Goal: Task Accomplishment & Management: Use online tool/utility

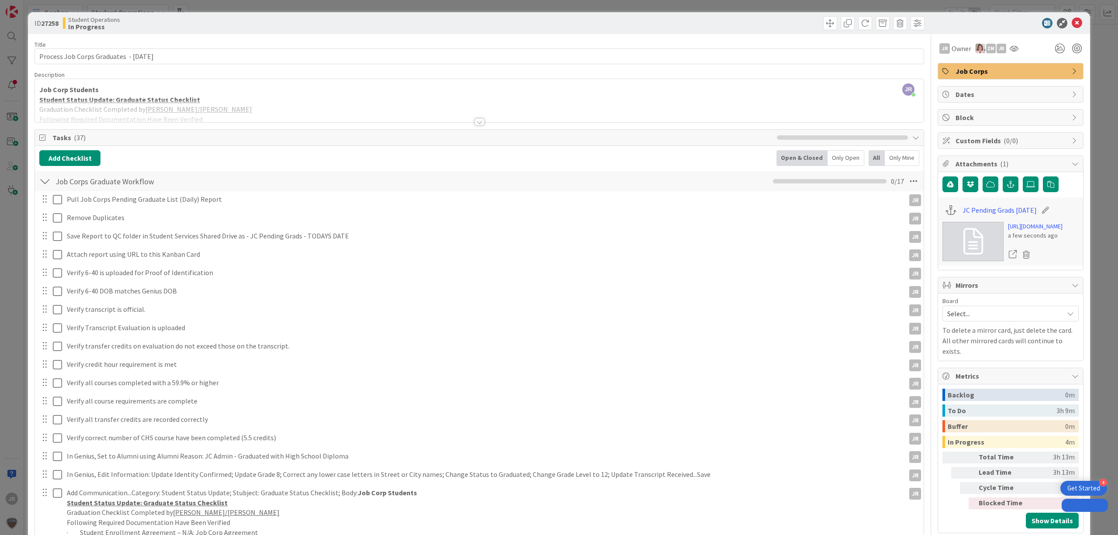
click at [690, 9] on div "ID 27258 Student Operations In Progress Title 41 / 128 Process Job Corps Gradua…" at bounding box center [559, 267] width 1118 height 535
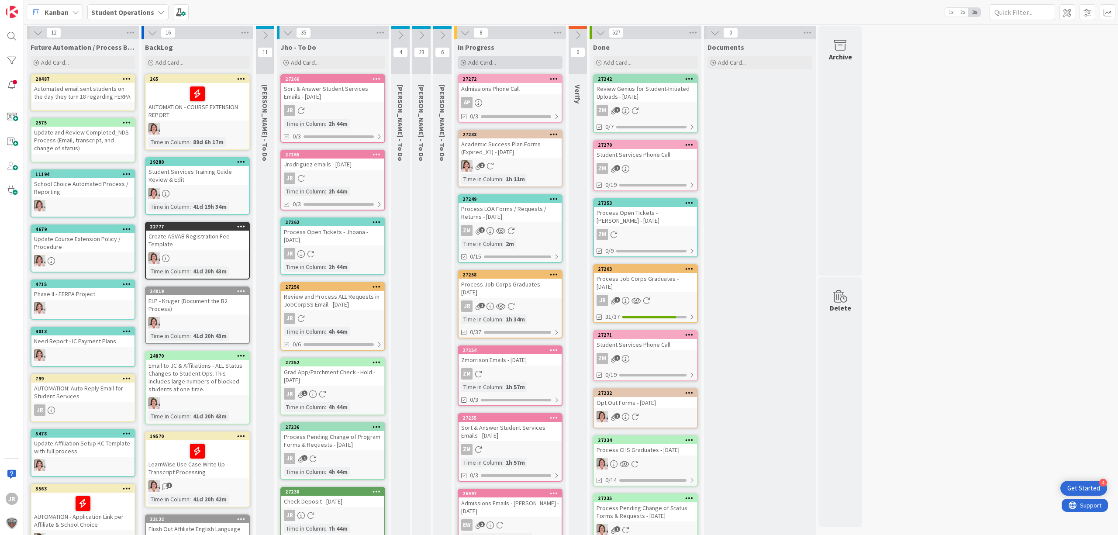
click at [507, 63] on div "Add Card..." at bounding box center [510, 62] width 105 height 13
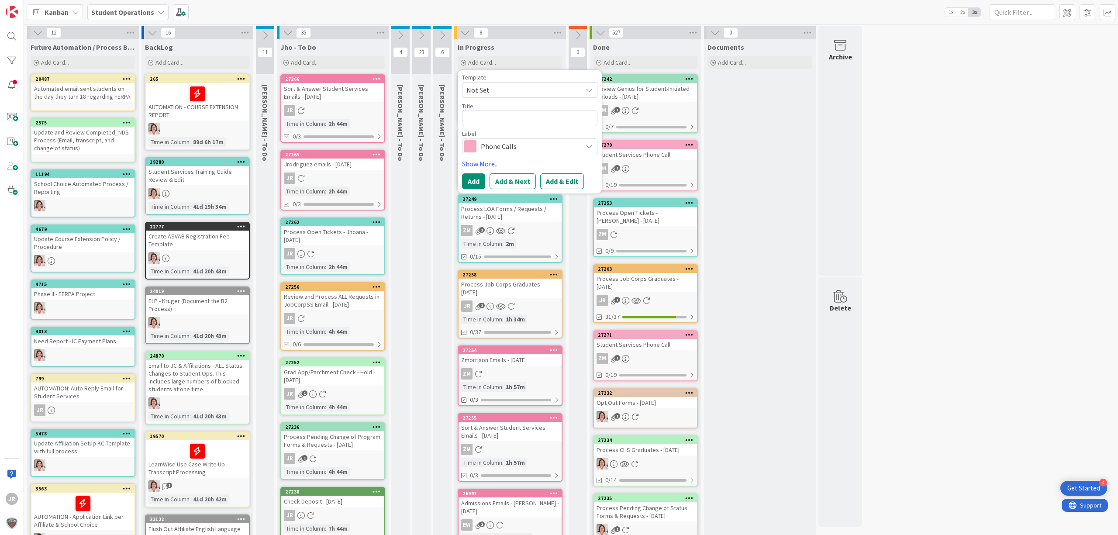
click at [512, 93] on span "Not Set" at bounding box center [520, 89] width 109 height 11
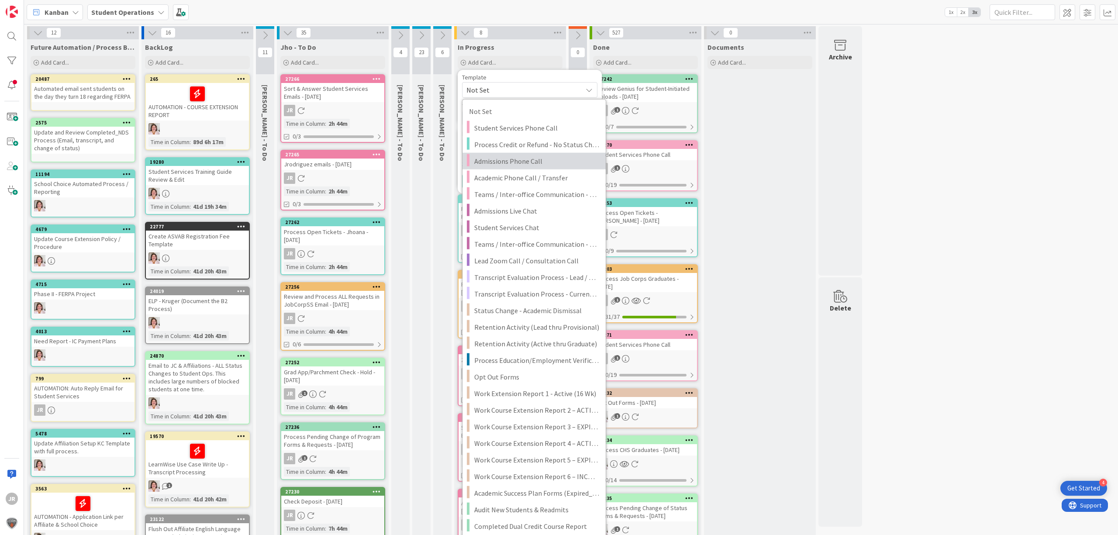
click at [541, 162] on span "Admissions Phone Call" at bounding box center [536, 160] width 125 height 11
type textarea "x"
type textarea "Admissions Phone Call"
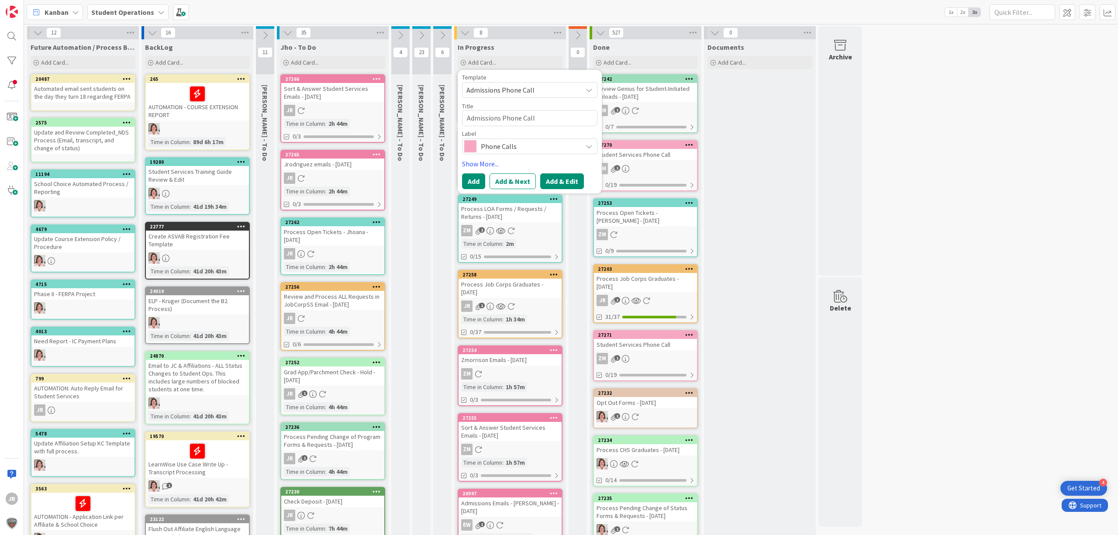
click at [573, 179] on button "Add & Edit" at bounding box center [562, 181] width 44 height 16
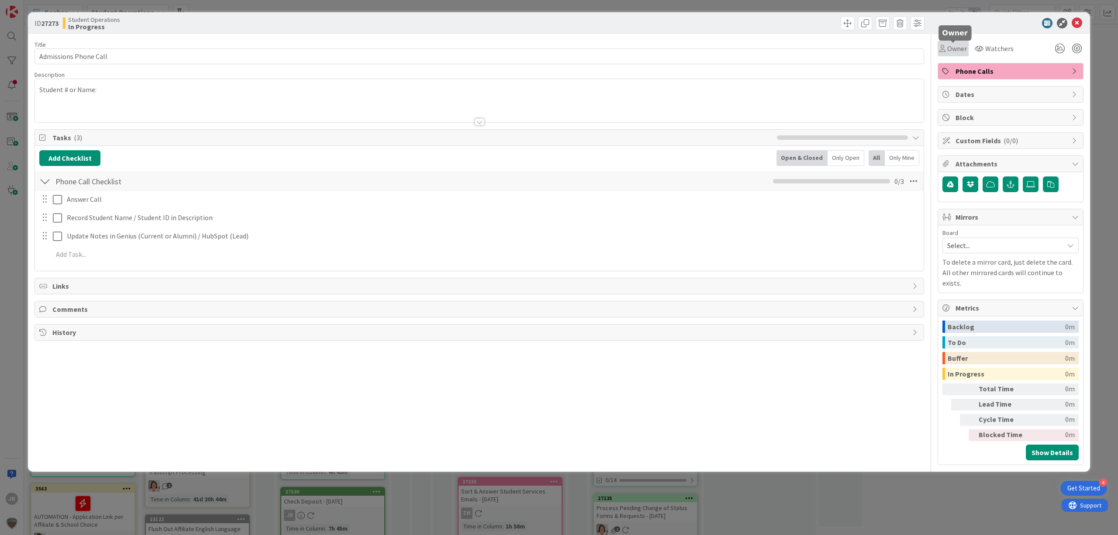
click at [958, 49] on span "Owner" at bounding box center [957, 48] width 20 height 10
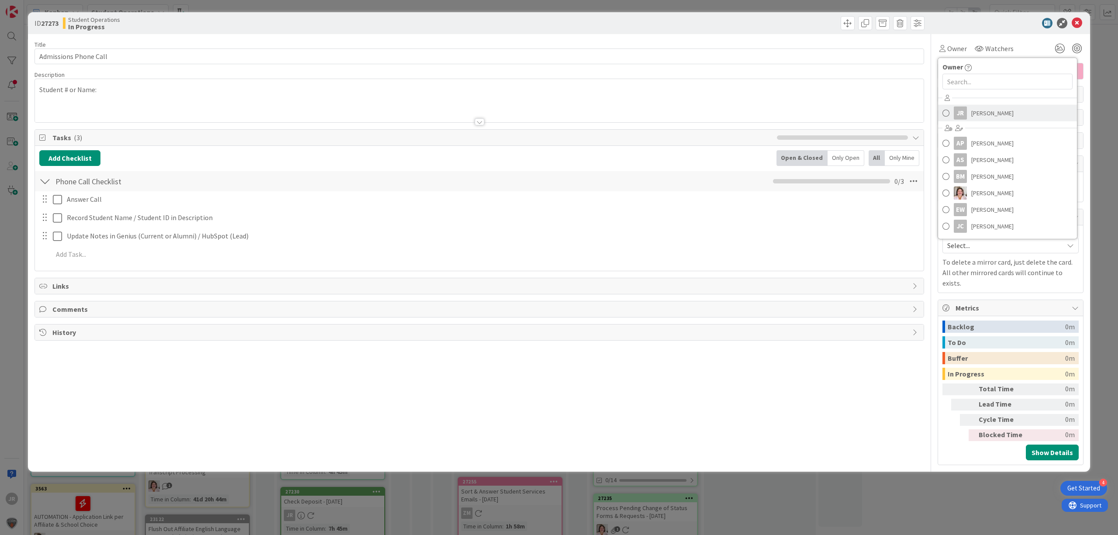
click at [954, 113] on div "JR" at bounding box center [960, 113] width 13 height 13
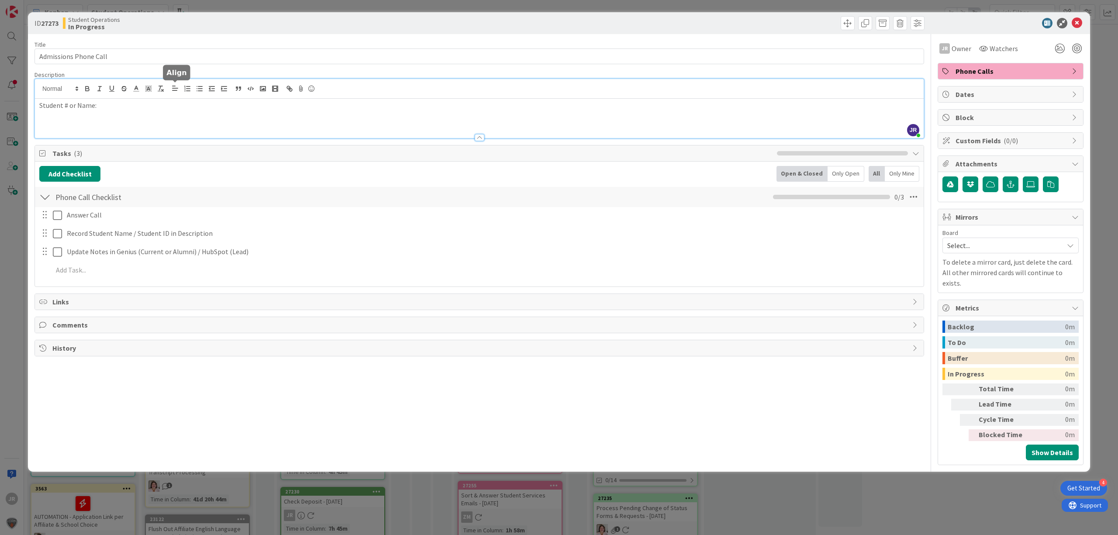
click at [177, 86] on div "JR [PERSON_NAME] just joined Student # or Name:" at bounding box center [479, 108] width 889 height 59
click at [144, 54] on input "Admissions Phone Call" at bounding box center [479, 56] width 890 height 16
click at [124, 54] on input "Admissions Phone Call - [PERSON_NAME]" at bounding box center [479, 56] width 890 height 16
click at [110, 53] on input "Admissions Phone Call - [PERSON_NAME]" at bounding box center [479, 56] width 890 height 16
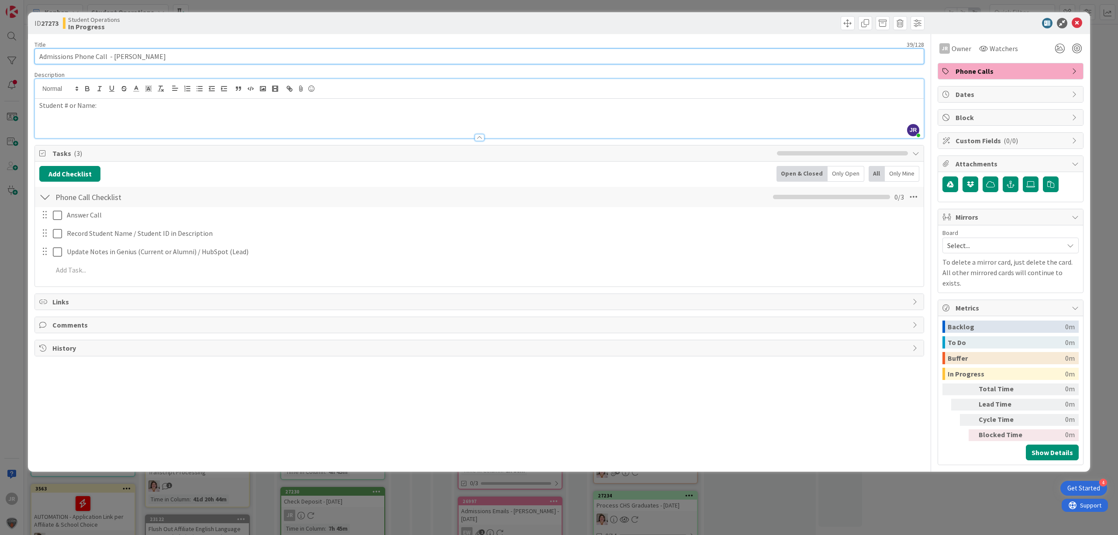
type input "Admissions Phone Call - [PERSON_NAME]"
click at [247, 8] on div "ID 27273 Student Operations In Progress Title 39 / 128 Admissions Phone Call - …" at bounding box center [559, 267] width 1118 height 535
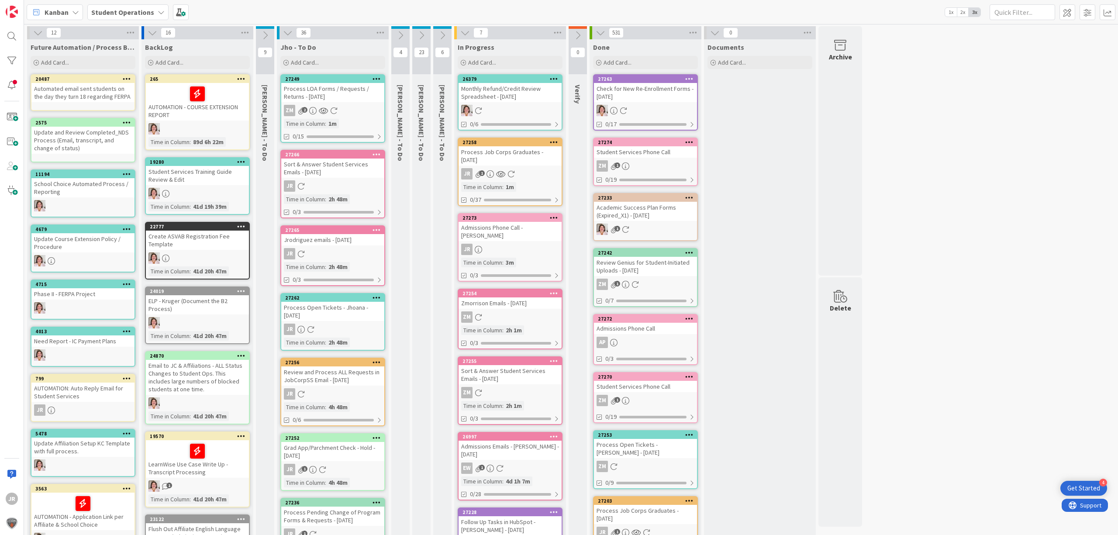
click at [539, 231] on div "Admissions Phone Call - [PERSON_NAME]" at bounding box center [510, 231] width 103 height 19
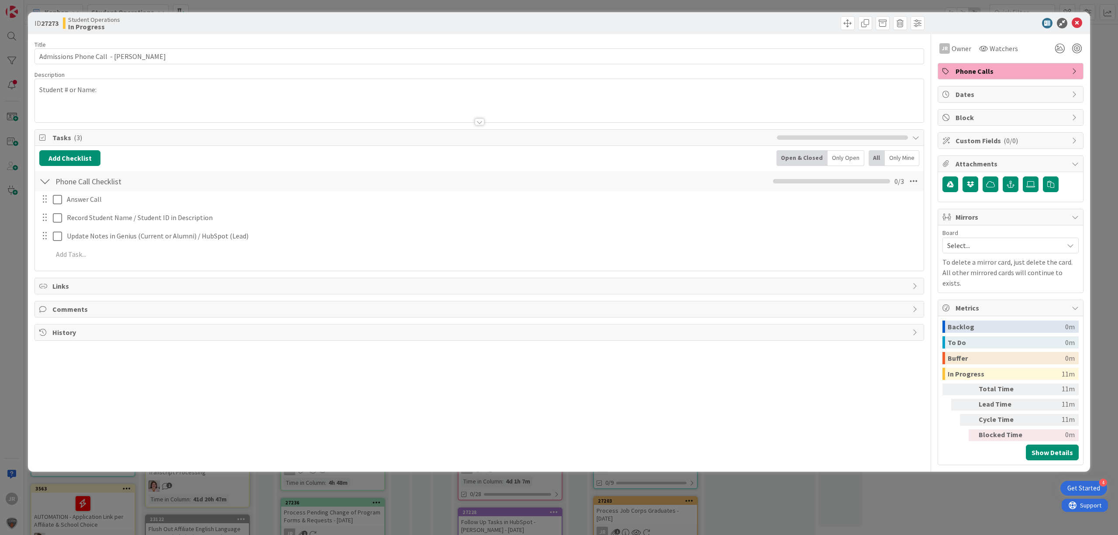
click at [306, 95] on p "Student # or Name:" at bounding box center [479, 90] width 880 height 10
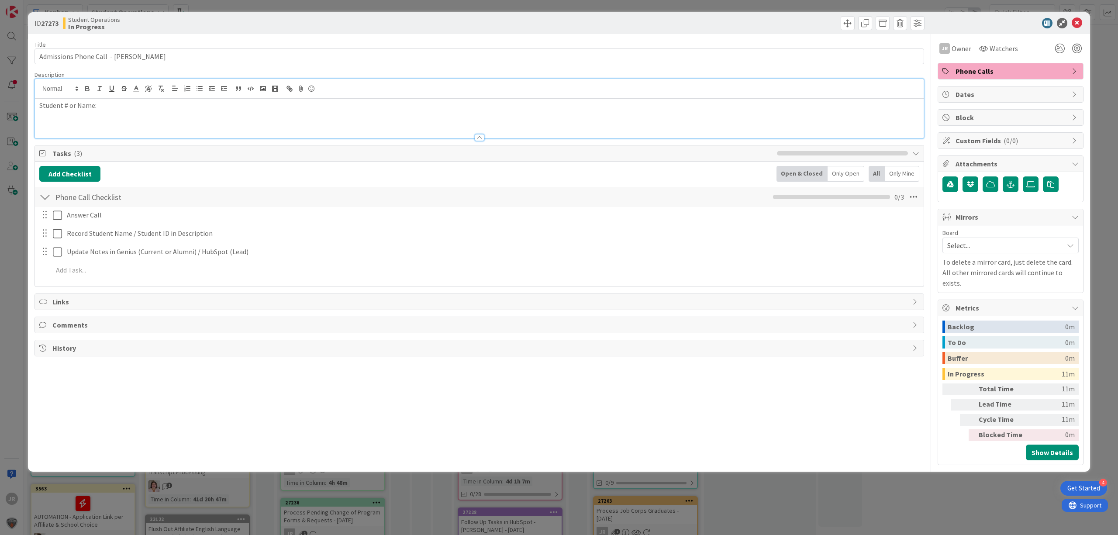
click at [139, 121] on div "Student # or Name:" at bounding box center [479, 118] width 889 height 39
click at [62, 216] on icon at bounding box center [59, 215] width 13 height 10
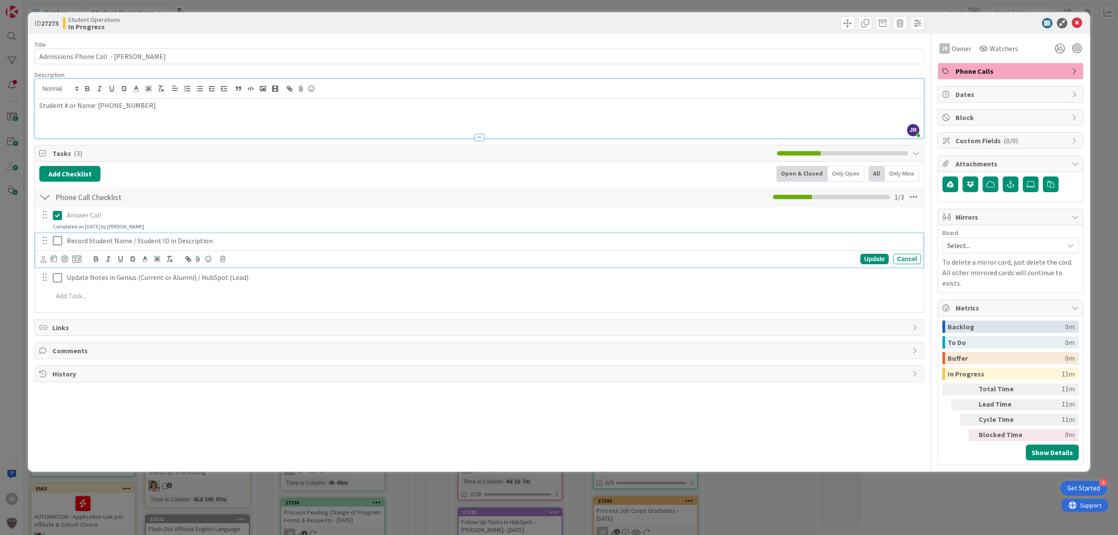
click at [60, 239] on icon at bounding box center [59, 240] width 13 height 10
click at [175, 116] on div "Student # or Name: [PHONE_NUMBER]" at bounding box center [479, 118] width 889 height 39
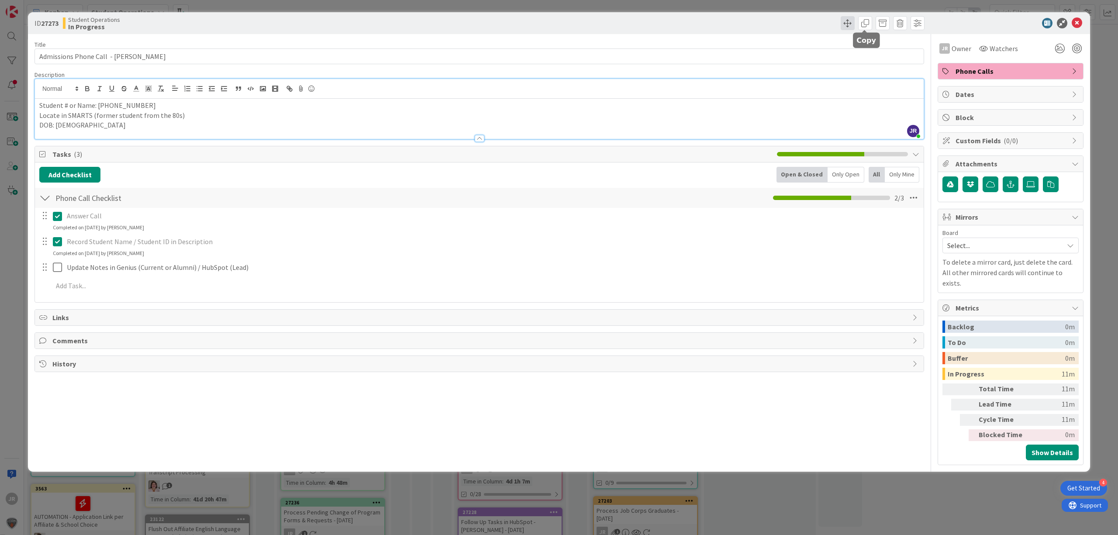
click at [847, 26] on span at bounding box center [848, 23] width 14 height 14
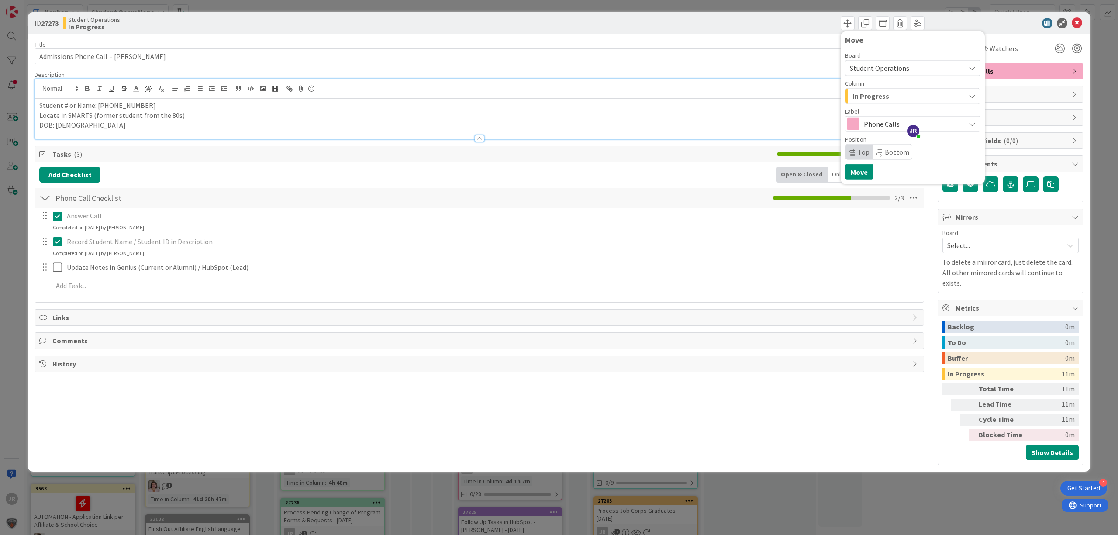
click at [869, 100] on span "In Progress" at bounding box center [870, 95] width 37 height 11
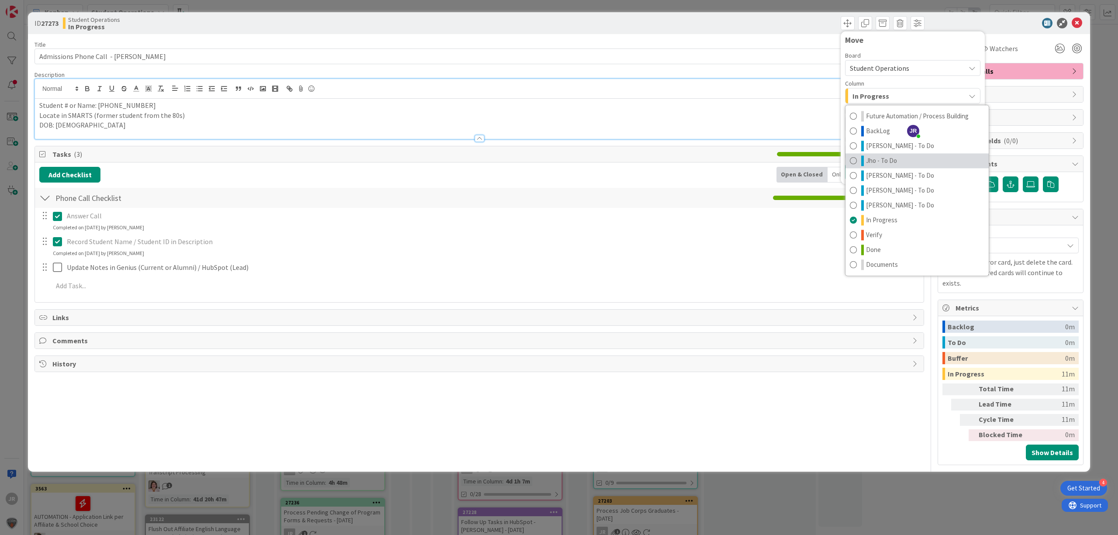
click at [873, 165] on span "Jho - To Do" at bounding box center [881, 160] width 31 height 10
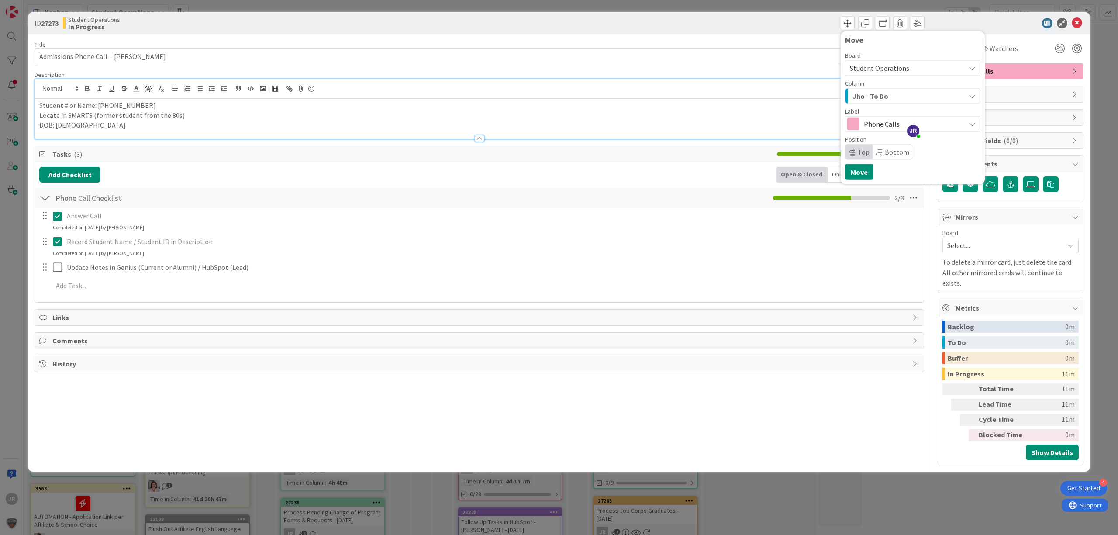
drag, startPoint x: 190, startPoint y: 134, endPoint x: 161, endPoint y: 133, distance: 29.3
click at [189, 132] on div at bounding box center [479, 134] width 889 height 9
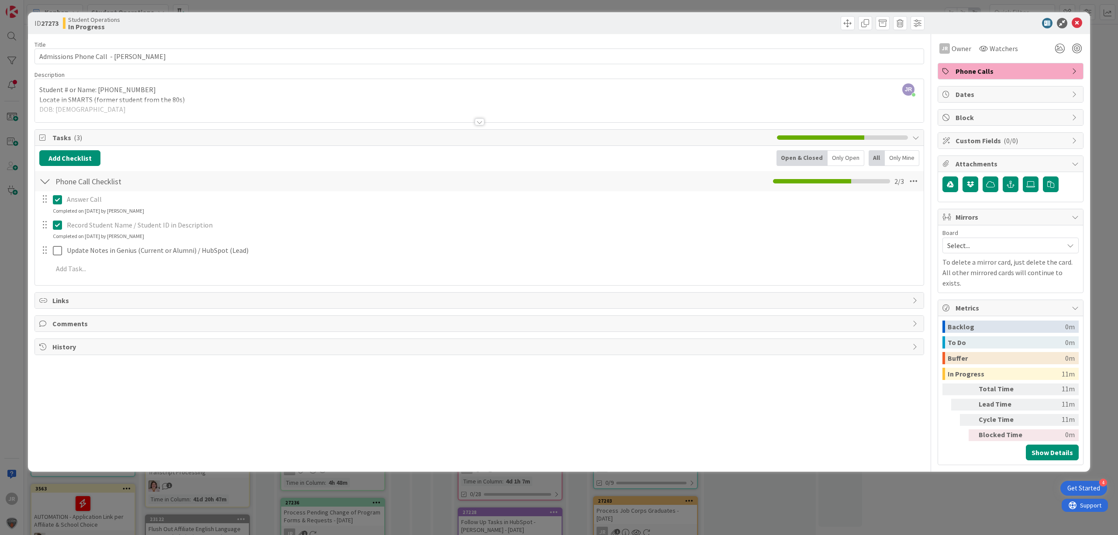
click at [133, 99] on p "Locate in SMARTS (former student from the 80s)" at bounding box center [479, 100] width 880 height 10
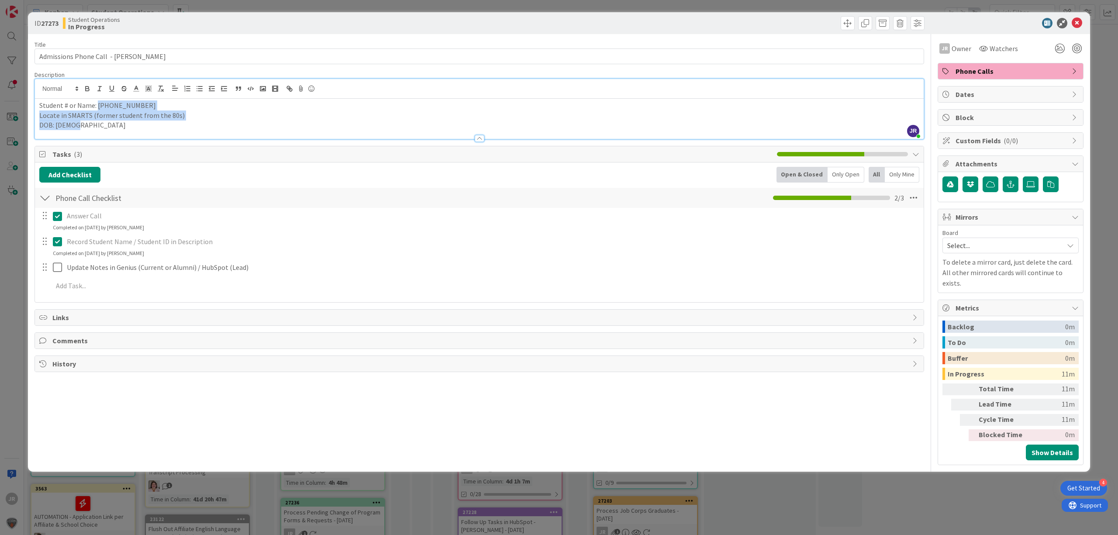
drag, startPoint x: 109, startPoint y: 126, endPoint x: 97, endPoint y: 109, distance: 21.3
click at [97, 109] on div "Student # or Name: [PHONE_NUMBER] Locate in SMARTS (former student from the 80s…" at bounding box center [479, 119] width 889 height 40
copy div "[PHONE_NUMBER] Locate in SMARTS (former student from the 80s) DOB: [DEMOGRAPHIC…"
click at [844, 24] on span at bounding box center [848, 23] width 14 height 14
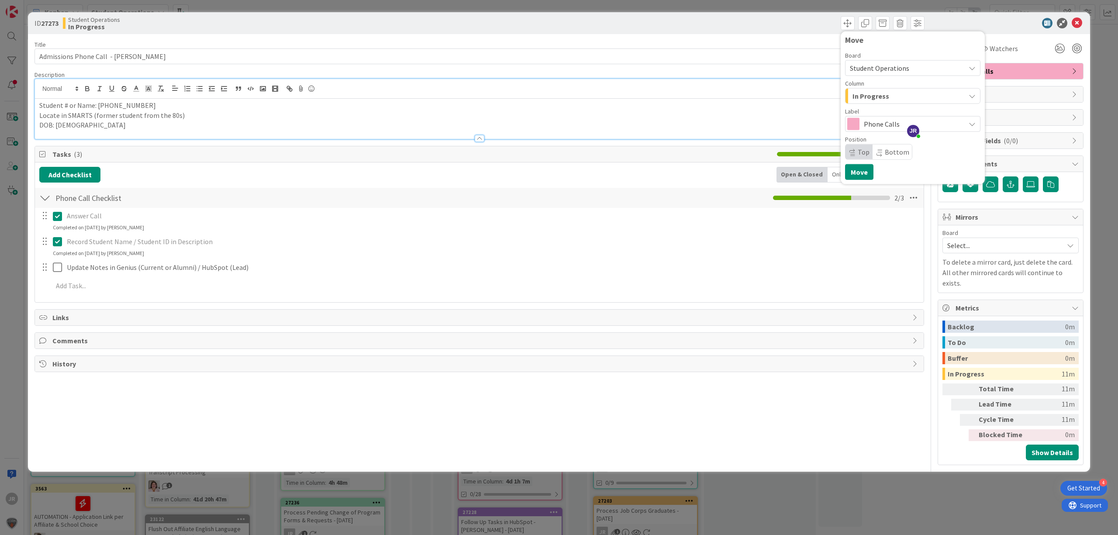
click at [855, 94] on span "In Progress" at bounding box center [870, 95] width 37 height 11
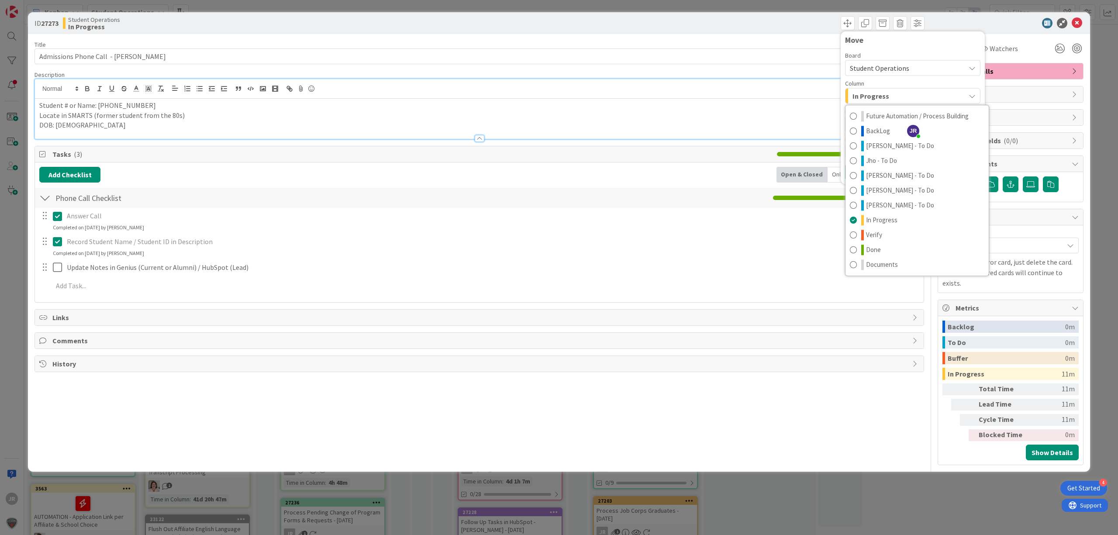
click at [777, 8] on div "ID 27273 Student Operations In Progress Move Board Student Operations Column In…" at bounding box center [559, 267] width 1118 height 535
